Goal: Find contact information: Find contact information

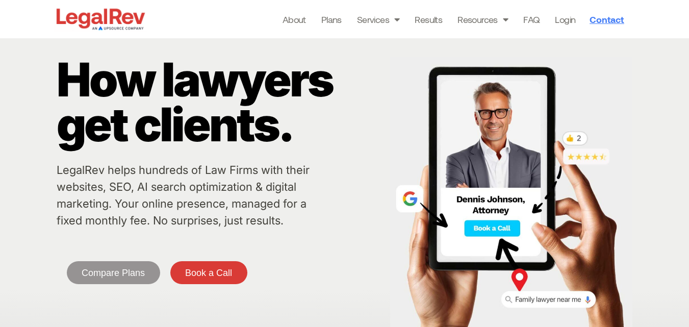
click at [607, 17] on span "Contact" at bounding box center [606, 19] width 34 height 9
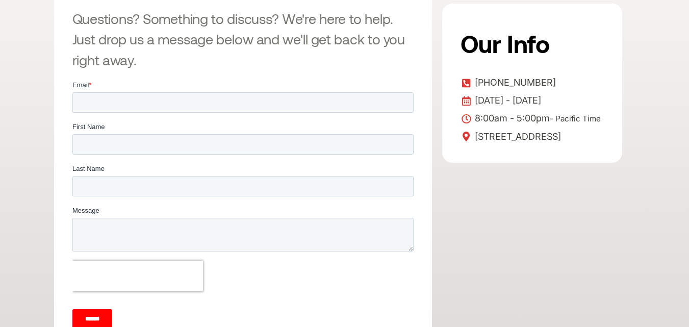
scroll to position [306, 0]
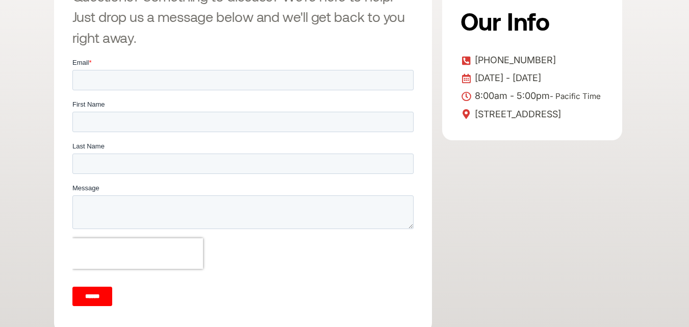
drag, startPoint x: 568, startPoint y: 48, endPoint x: 472, endPoint y: 50, distance: 95.9
click at [472, 50] on div "Our Info [PHONE_NUMBER] [DATE] - [DATE] 8:00am - 5:00pm - Pacific Time [STREET_…" at bounding box center [532, 60] width 180 height 159
copy span "[PHONE_NUMBER]"
